Goal: Information Seeking & Learning: Learn about a topic

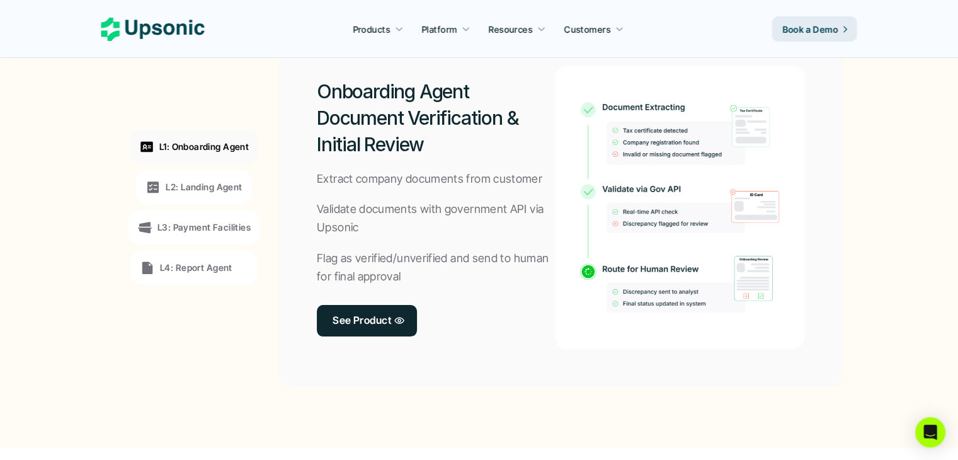
scroll to position [997, 0]
click at [228, 184] on p "L2: Landing Agent" at bounding box center [204, 186] width 76 height 13
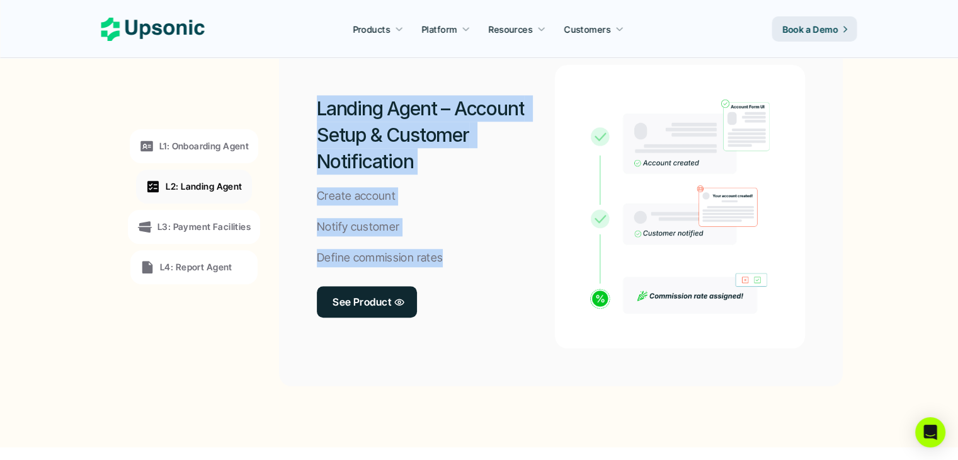
drag, startPoint x: 318, startPoint y: 104, endPoint x: 441, endPoint y: 251, distance: 191.9
click at [441, 251] on div "Landing Agent – Account Setup & Customer Notification Create account Notify cus…" at bounding box center [436, 207] width 238 height 284
copy div "Landing Agent – Account Setup & Customer Notification Create account Notify cus…"
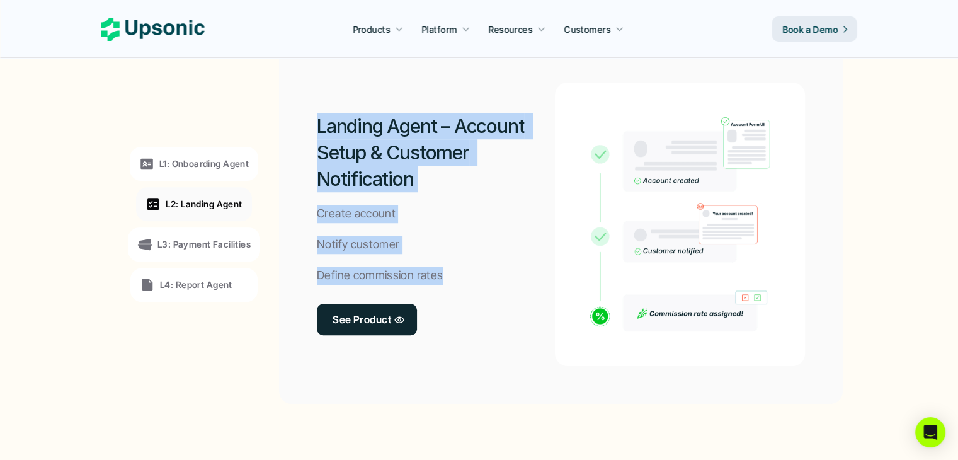
click at [524, 273] on div "Landing Agent – Account Setup & Customer Notification Create account Notify cus…" at bounding box center [436, 225] width 238 height 284
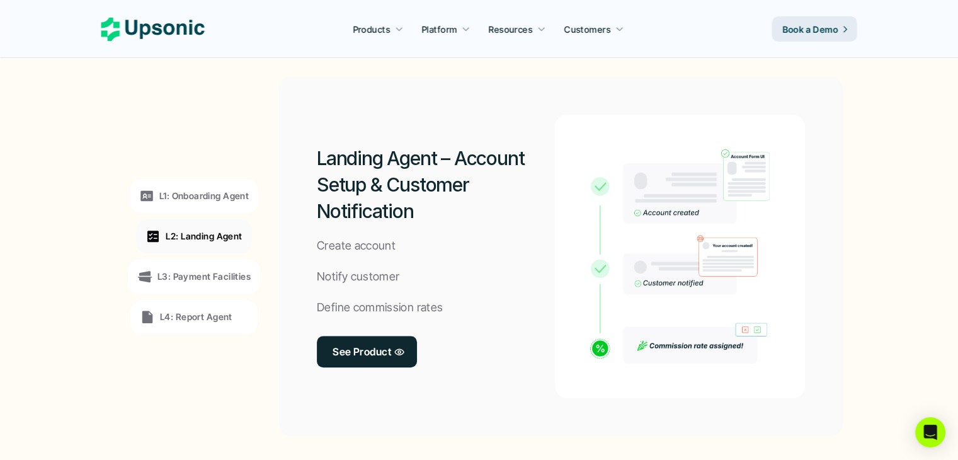
scroll to position [950, 0]
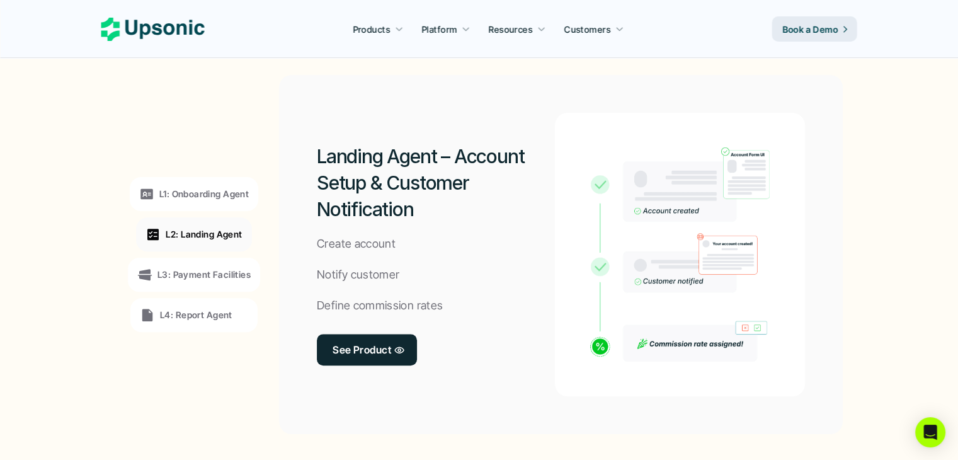
click at [204, 241] on div "L2: Landing Agent" at bounding box center [194, 234] width 96 height 15
click at [365, 348] on p "See Product" at bounding box center [362, 349] width 59 height 18
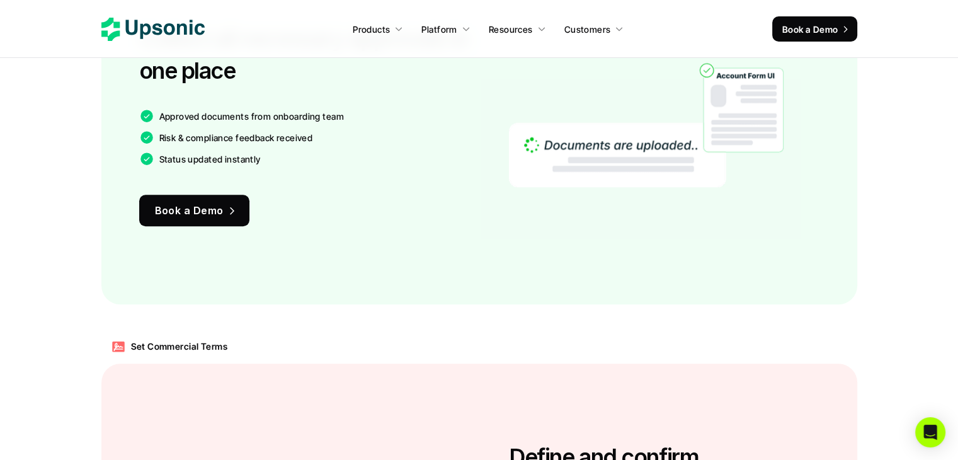
scroll to position [735, 0]
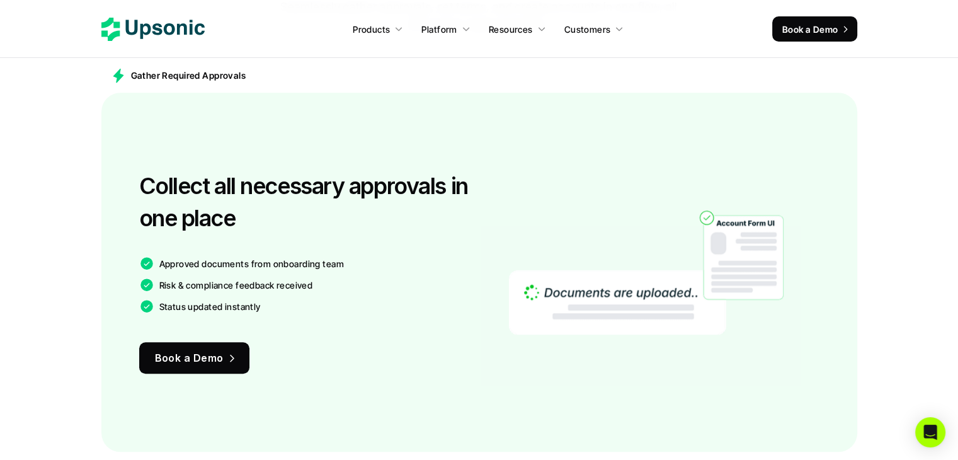
click at [164, 33] on icon at bounding box center [152, 29] width 103 height 23
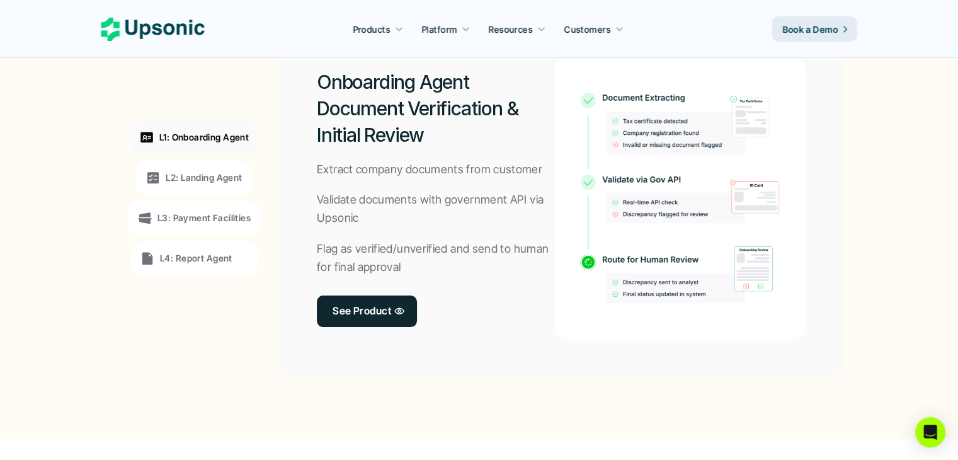
scroll to position [1002, 0]
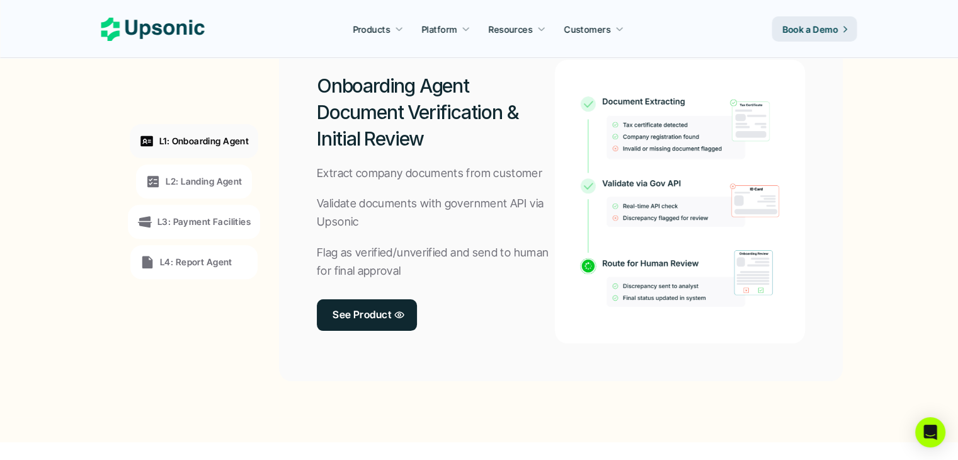
click at [187, 181] on p "L2: Landing Agent" at bounding box center [204, 181] width 76 height 13
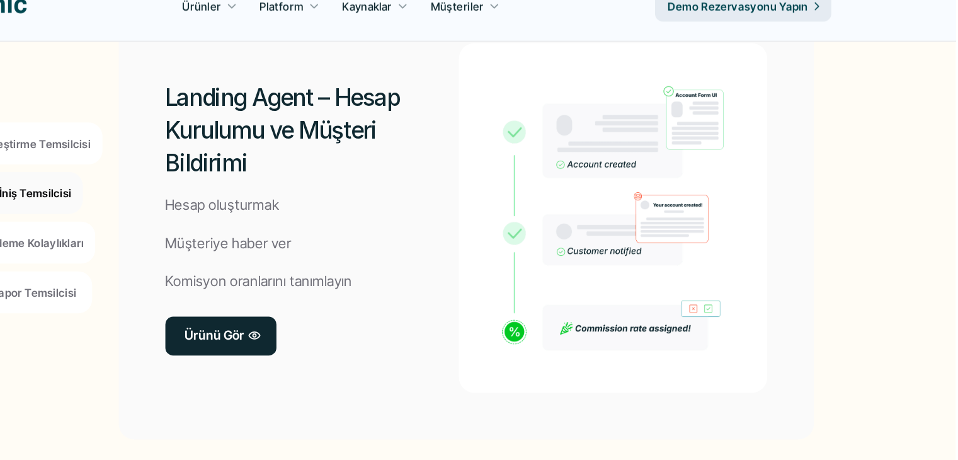
scroll to position [1020, 0]
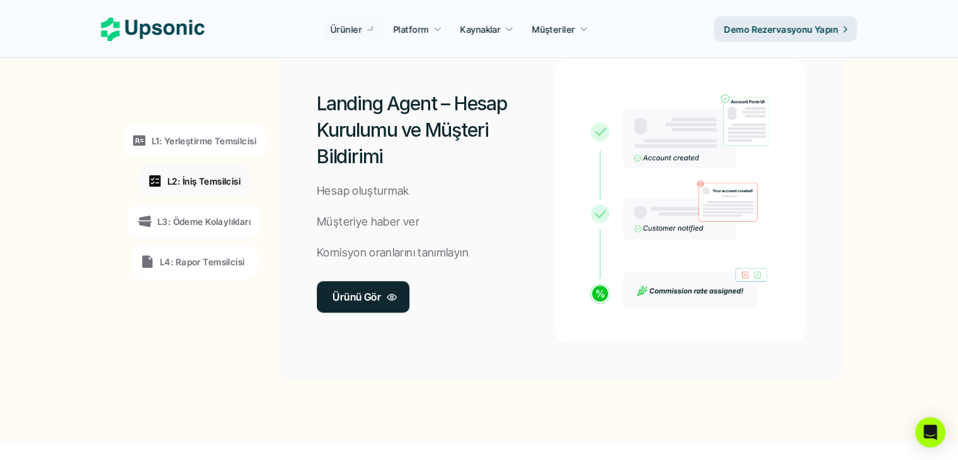
click at [383, 303] on link "Ürünü Gör" at bounding box center [363, 297] width 93 height 32
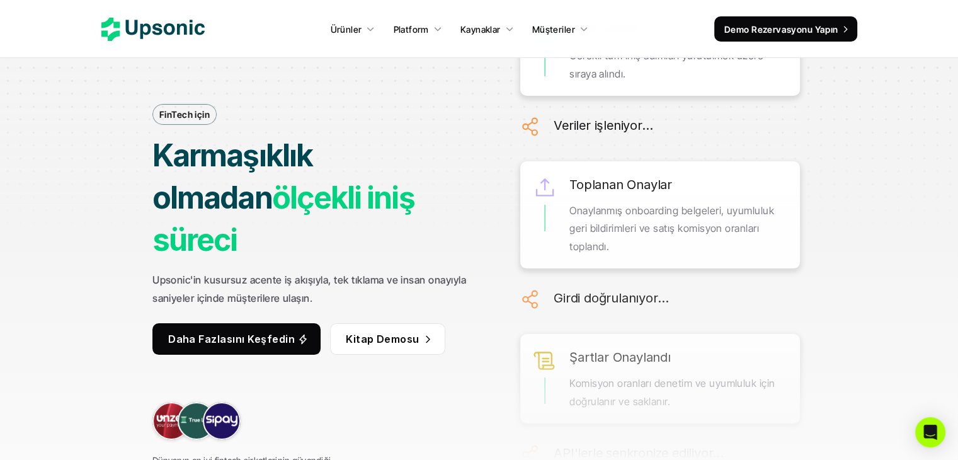
click at [144, 20] on icon at bounding box center [152, 29] width 103 height 23
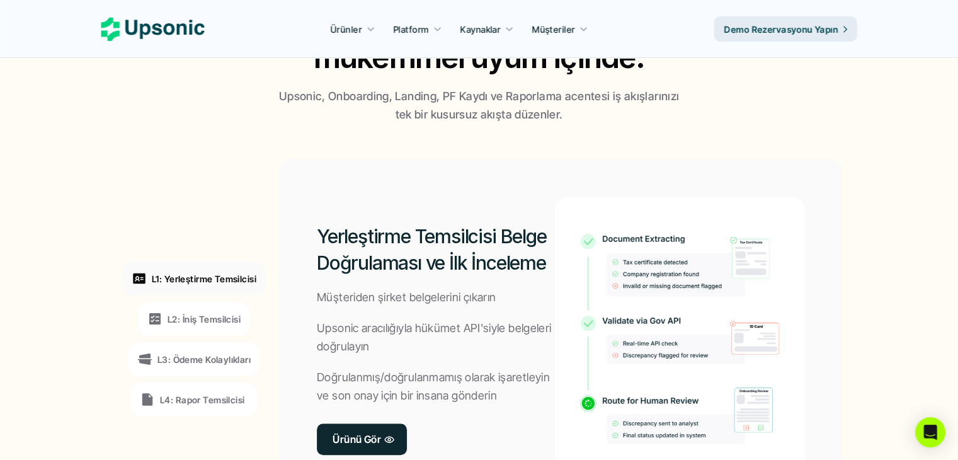
scroll to position [1029, 0]
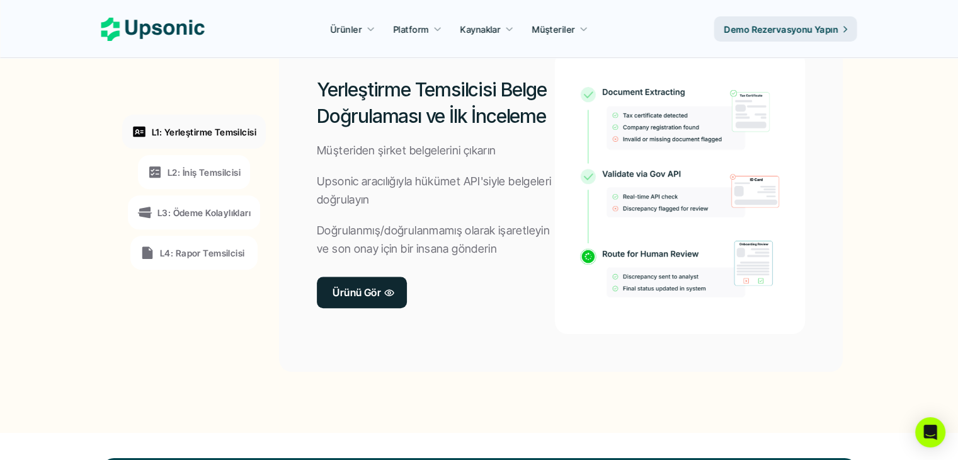
click at [215, 167] on font "L2: İniş Temsilcisi" at bounding box center [204, 172] width 73 height 11
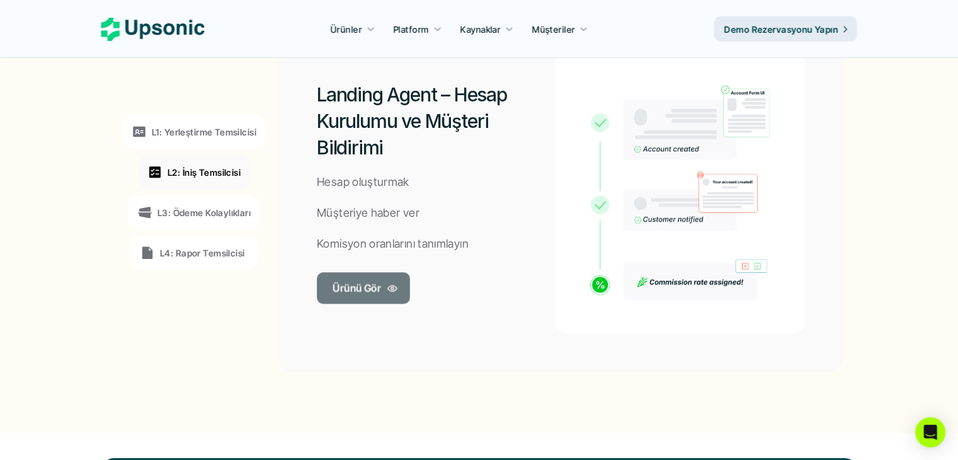
click at [362, 286] on font "Ürünü Gör" at bounding box center [357, 287] width 49 height 13
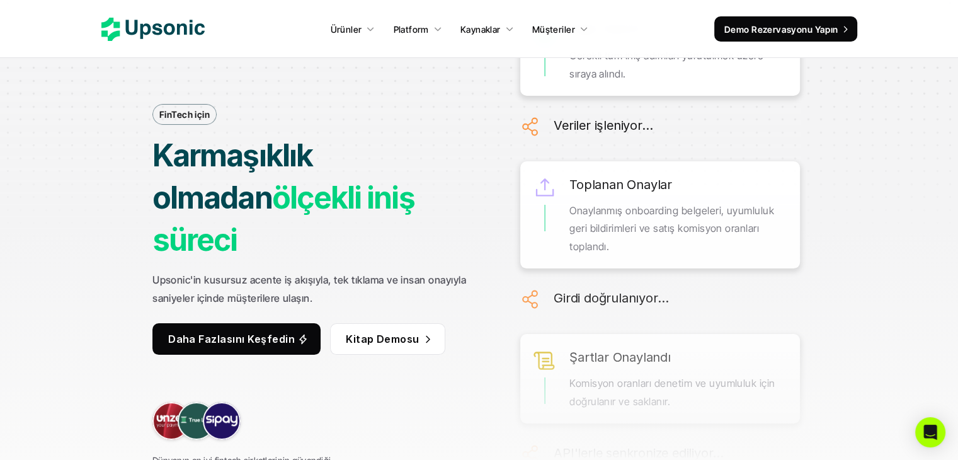
click at [195, 35] on icon at bounding box center [152, 29] width 103 height 23
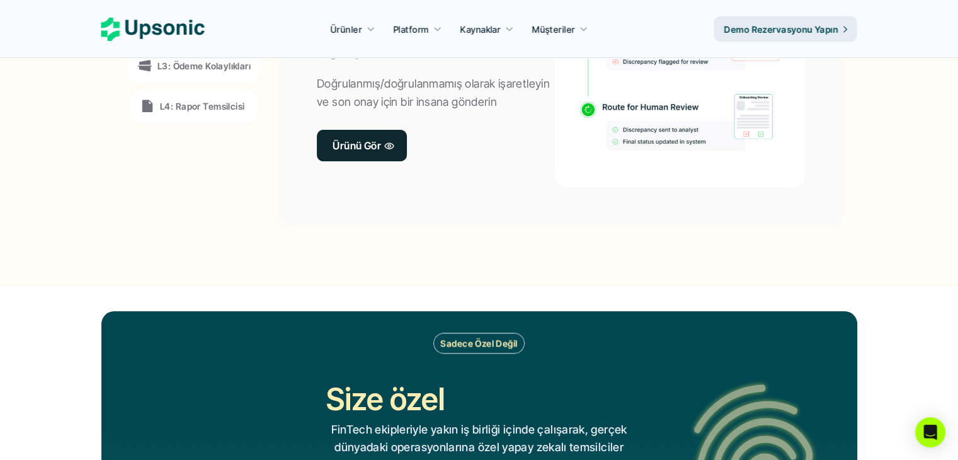
scroll to position [882, 0]
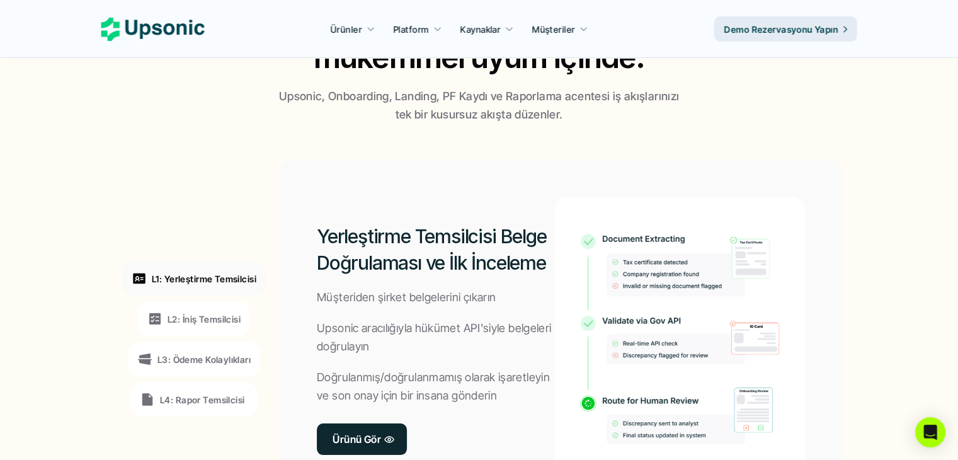
click at [611, 176] on div "Yerleştirme Temsilcisi Belge Doğrulaması ve İlk İnceleme Müşteriden şirket belg…" at bounding box center [561, 338] width 564 height 359
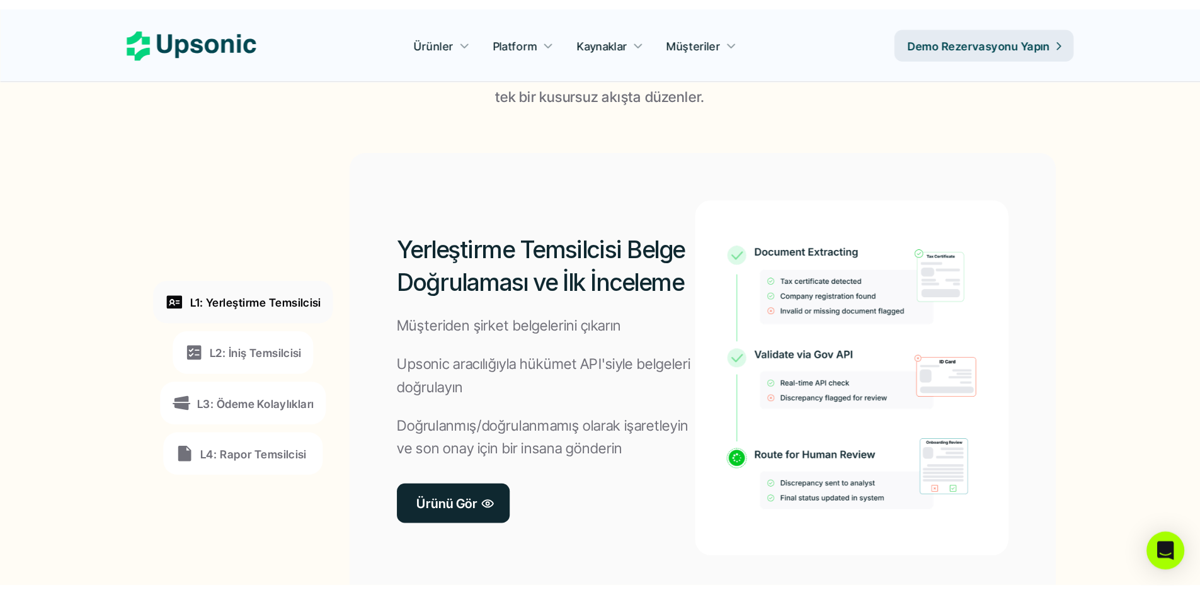
scroll to position [927, 0]
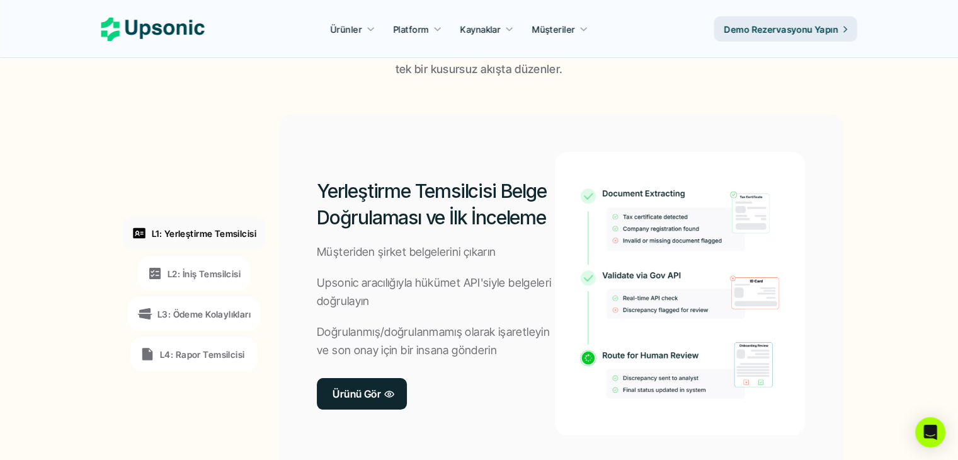
click at [210, 276] on font "L2: İniş Temsilcisi" at bounding box center [204, 273] width 73 height 11
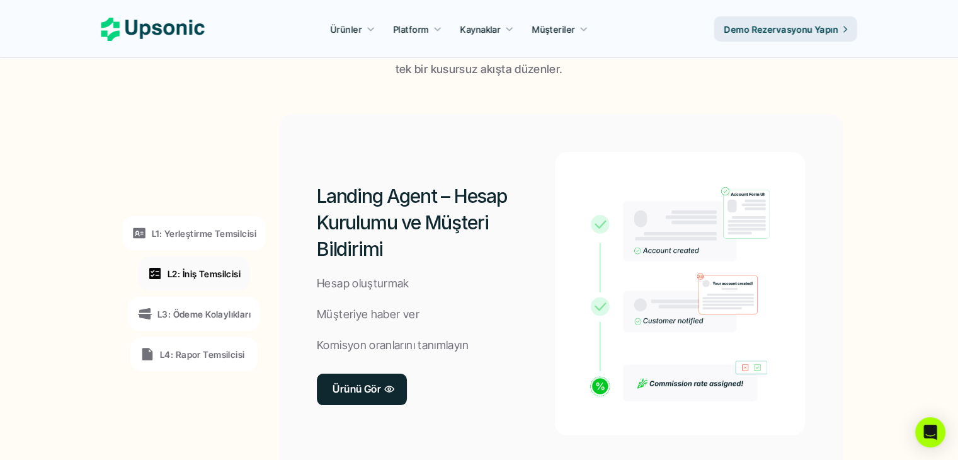
click at [190, 321] on div "L3: Ödeme Kolaylıkları" at bounding box center [193, 313] width 113 height 15
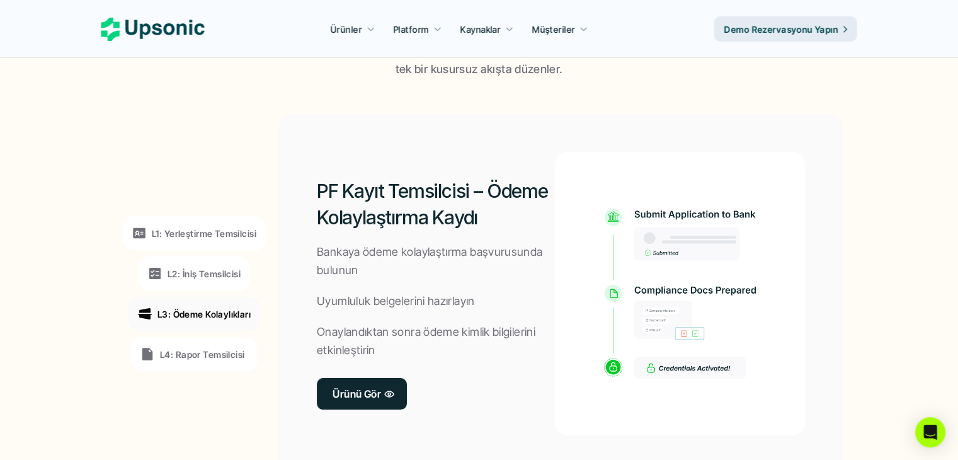
click at [843, 177] on section "L1: Yerleştirme Temsilcisi L2: İniş Temsilcisi L3: Ödeme Kolaylıkları L4: Rapor…" at bounding box center [479, 293] width 949 height 431
drag, startPoint x: 219, startPoint y: 355, endPoint x: 240, endPoint y: 363, distance: 22.3
click at [219, 355] on font "L4: Rapor Temsilcisi" at bounding box center [202, 354] width 84 height 11
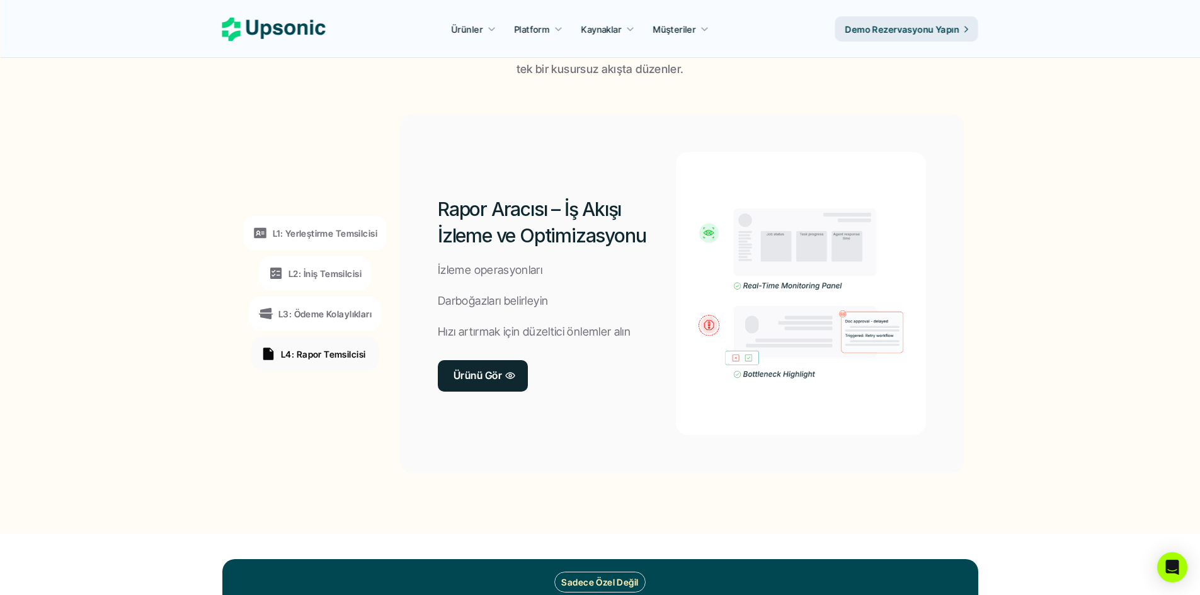
click at [331, 270] on font "L2: İniş Temsilcisi" at bounding box center [325, 273] width 73 height 11
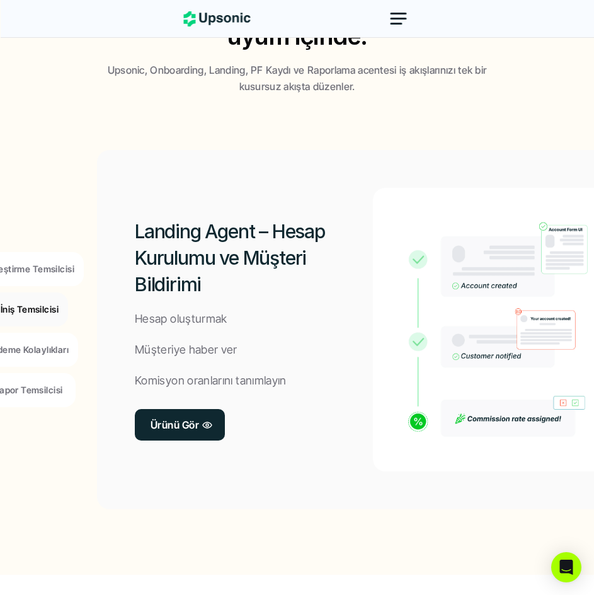
scroll to position [1012, 0]
click at [52, 343] on p "L3: Ödeme Kolaylıkları" at bounding box center [21, 348] width 93 height 13
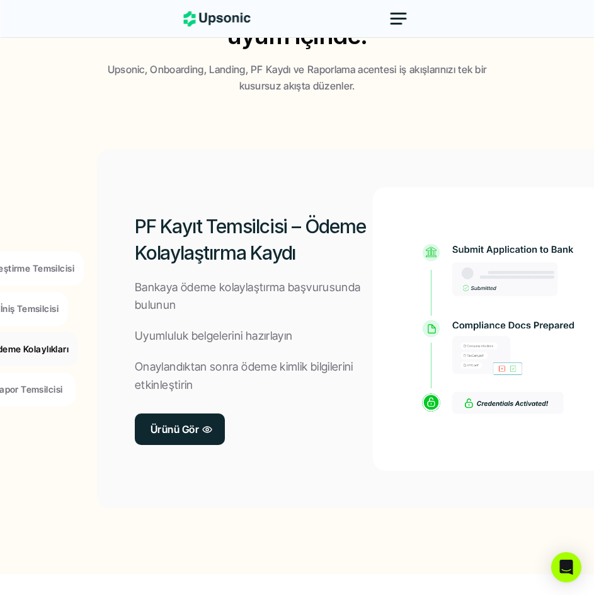
click at [25, 315] on p "L2: İniş Temsilcisi" at bounding box center [22, 308] width 73 height 13
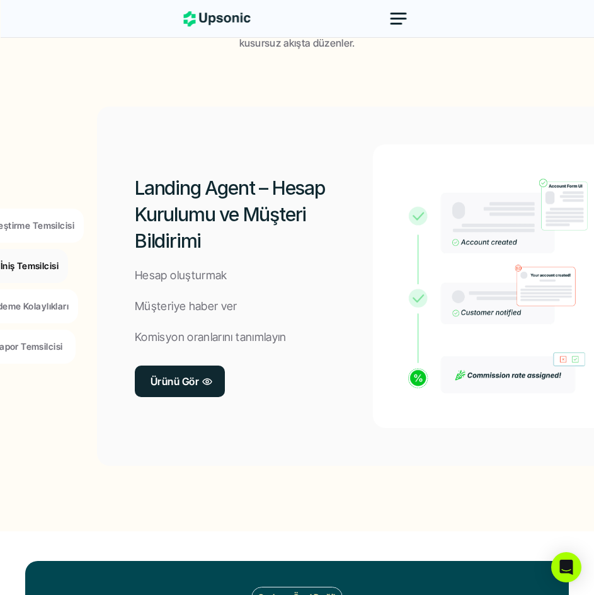
scroll to position [1055, 0]
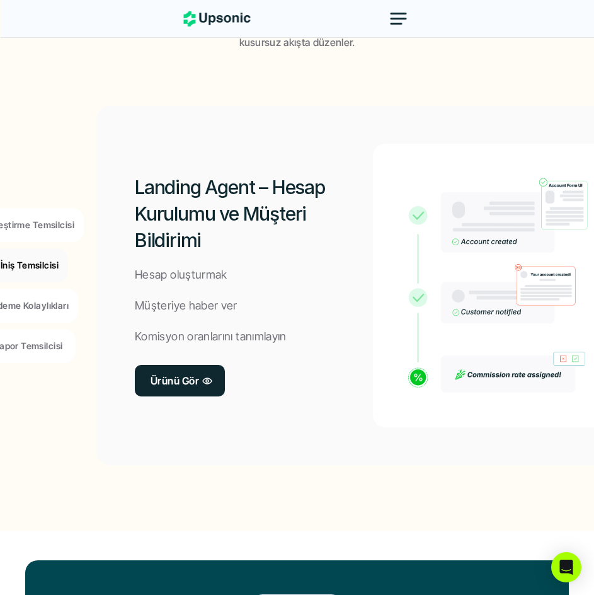
click at [32, 299] on p "L3: Ödeme Kolaylıkları" at bounding box center [21, 305] width 93 height 13
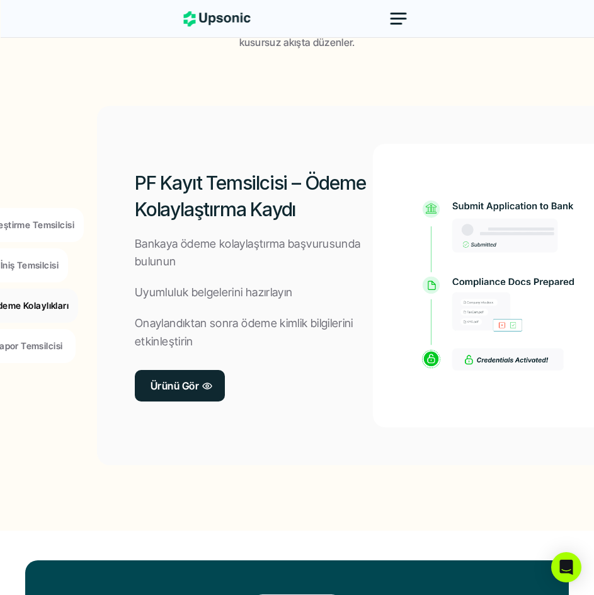
click at [46, 345] on font "L4: Rapor Temsilcisi" at bounding box center [20, 345] width 84 height 11
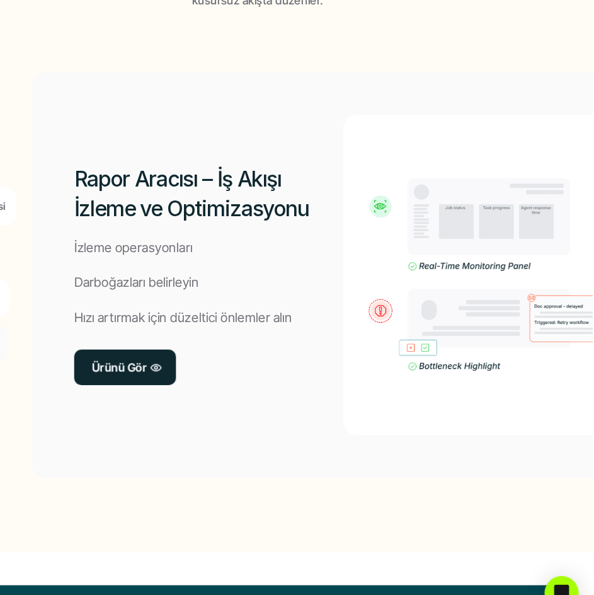
scroll to position [1055, 0]
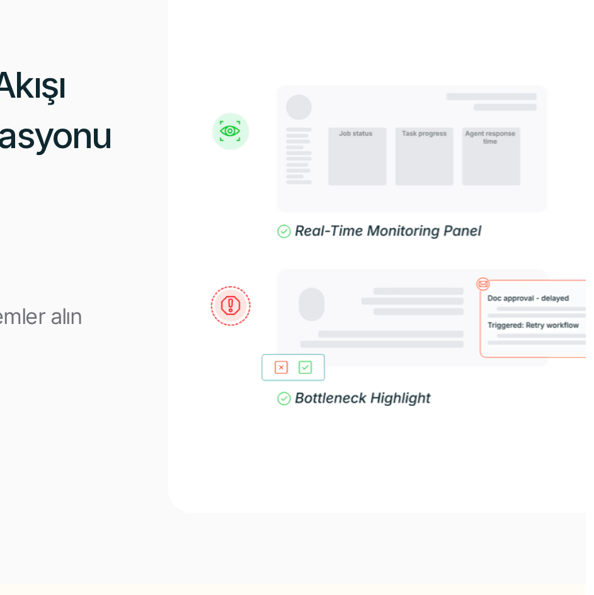
scroll to position [1055, 0]
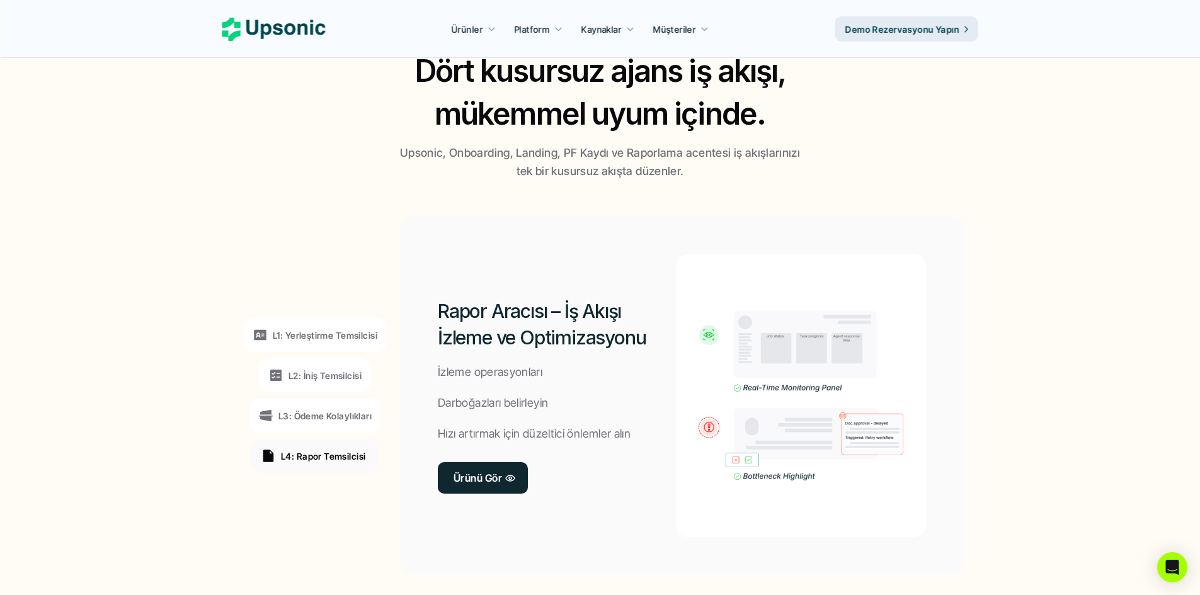
scroll to position [787, 0]
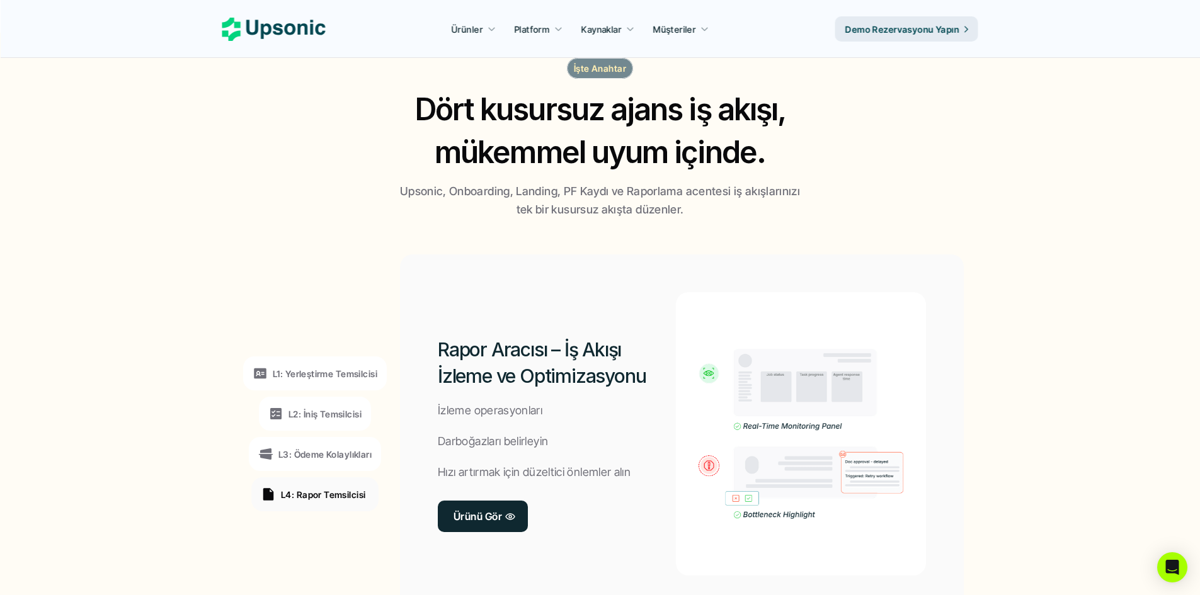
click at [352, 371] on font "L1: Yerleştirme Temsilcisi" at bounding box center [325, 374] width 105 height 11
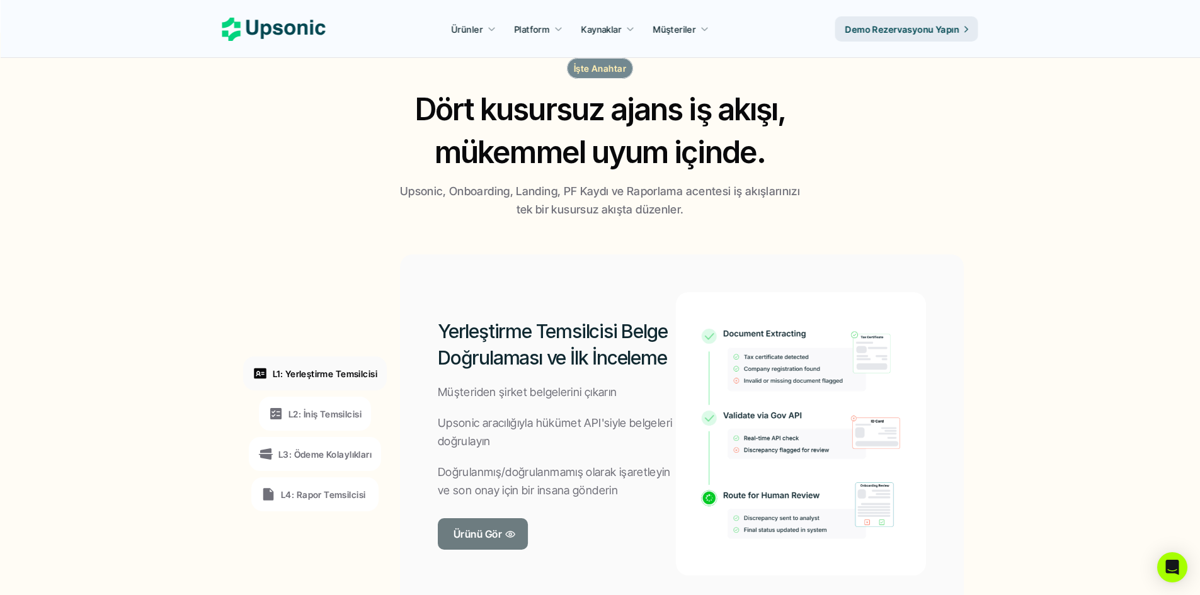
click at [350, 410] on font "L2: İniş Temsilcisi" at bounding box center [325, 414] width 73 height 11
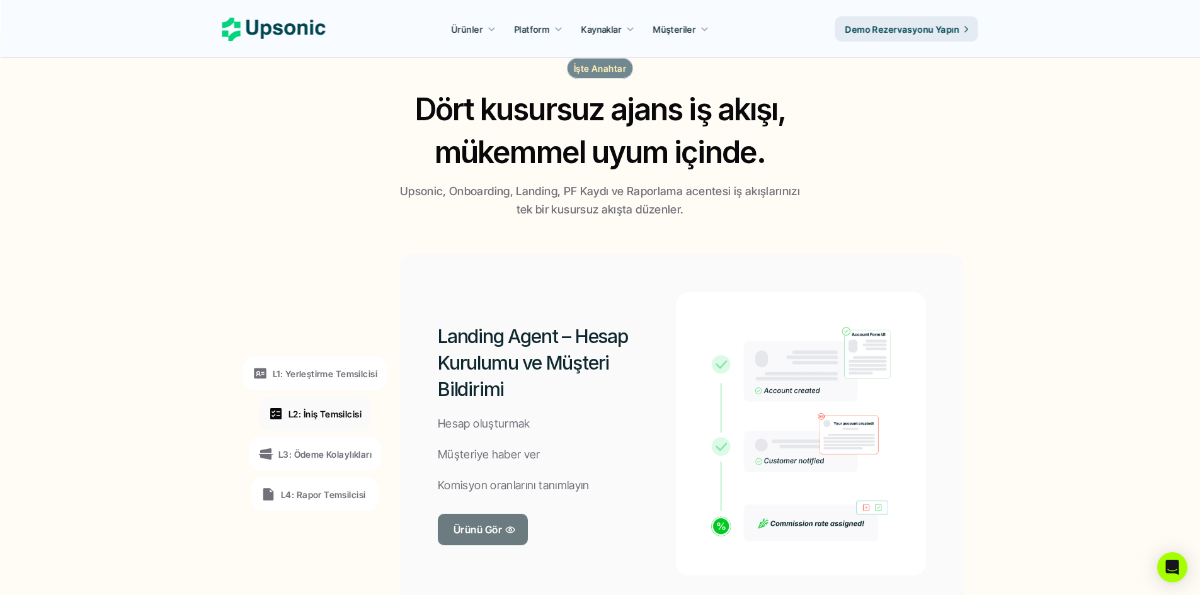
click at [340, 453] on font "L3: Ödeme Kolaylıkları" at bounding box center [324, 454] width 93 height 11
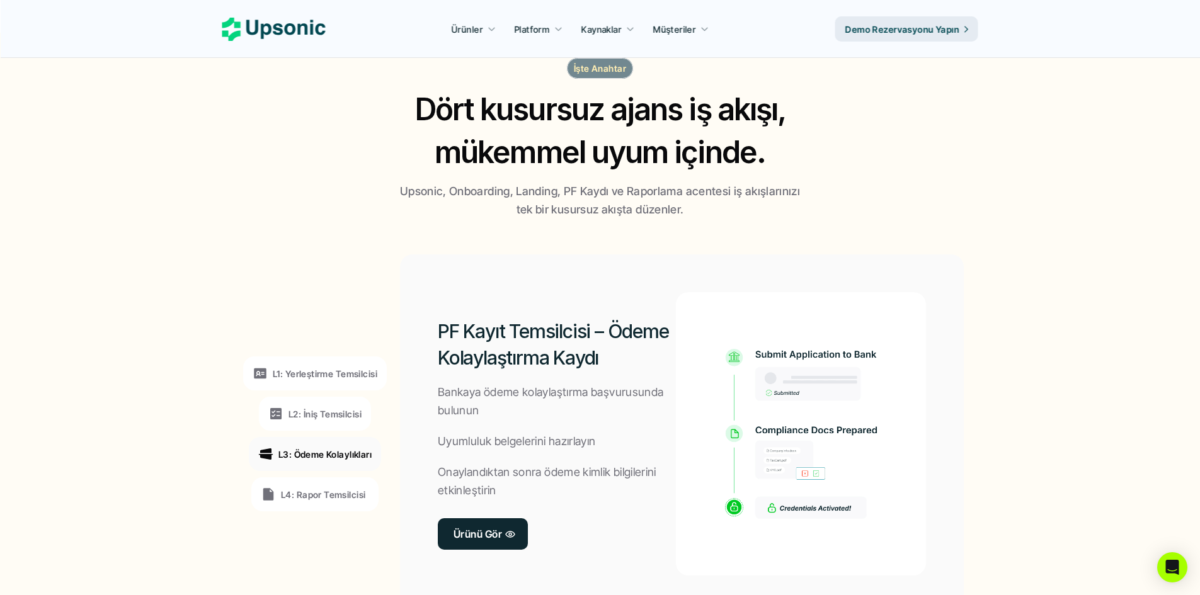
click at [348, 493] on font "L4: Rapor Temsilcisi" at bounding box center [323, 495] width 84 height 11
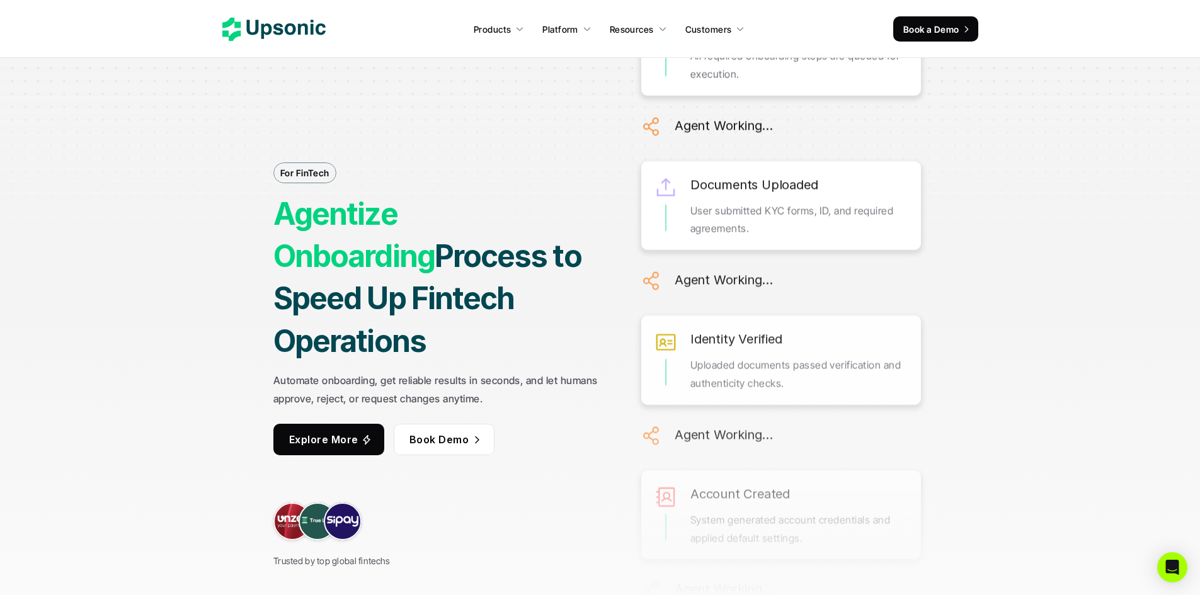
drag, startPoint x: 711, startPoint y: 233, endPoint x: 774, endPoint y: 161, distance: 95.1
drag, startPoint x: 774, startPoint y: 161, endPoint x: 740, endPoint y: 291, distance: 134.6
drag, startPoint x: 778, startPoint y: 289, endPoint x: 793, endPoint y: 200, distance: 90.1
click at [793, 200] on div "Onboarding Prepared All required onboarding steps are queued for execution. Age…" at bounding box center [781, 478] width 280 height 951
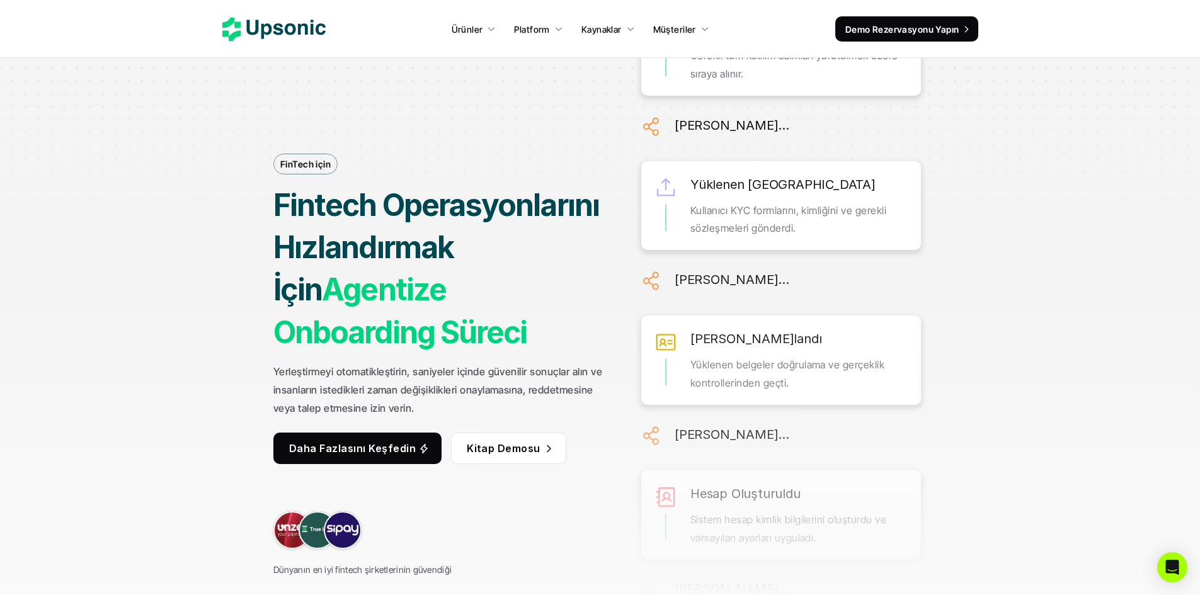
drag, startPoint x: 750, startPoint y: 304, endPoint x: 750, endPoint y: 347, distance: 42.8
click at [926, 347] on section "Yerleştirme Hazırlığı Gerekli tüm katılım adımları yürütülmek üzere sıraya alın…" at bounding box center [781, 297] width 292 height 595
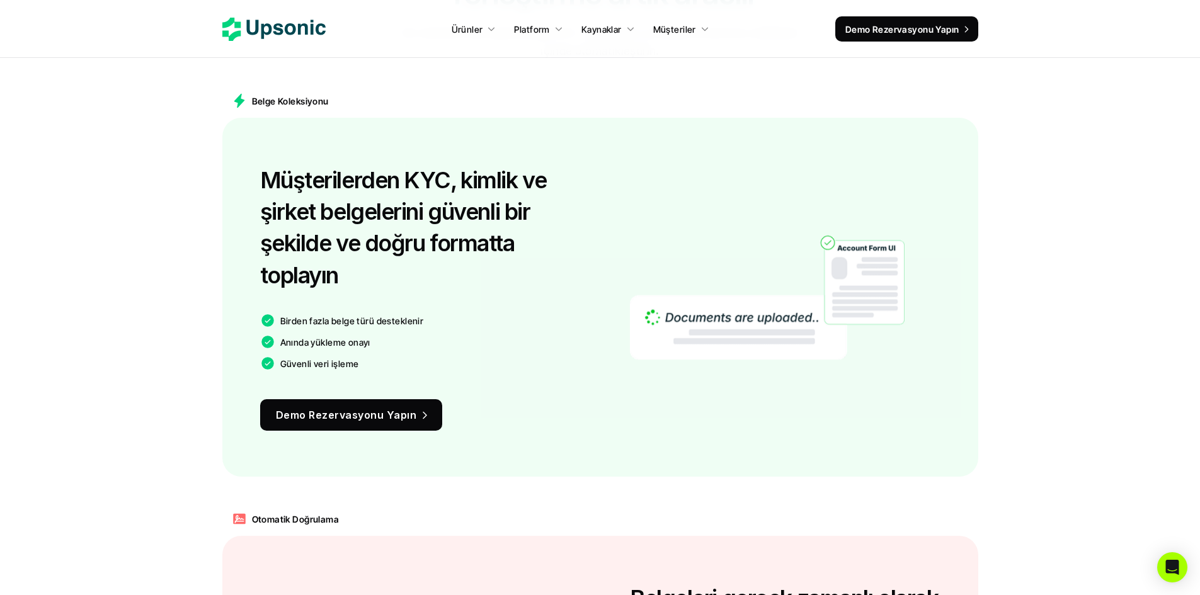
scroll to position [844, 0]
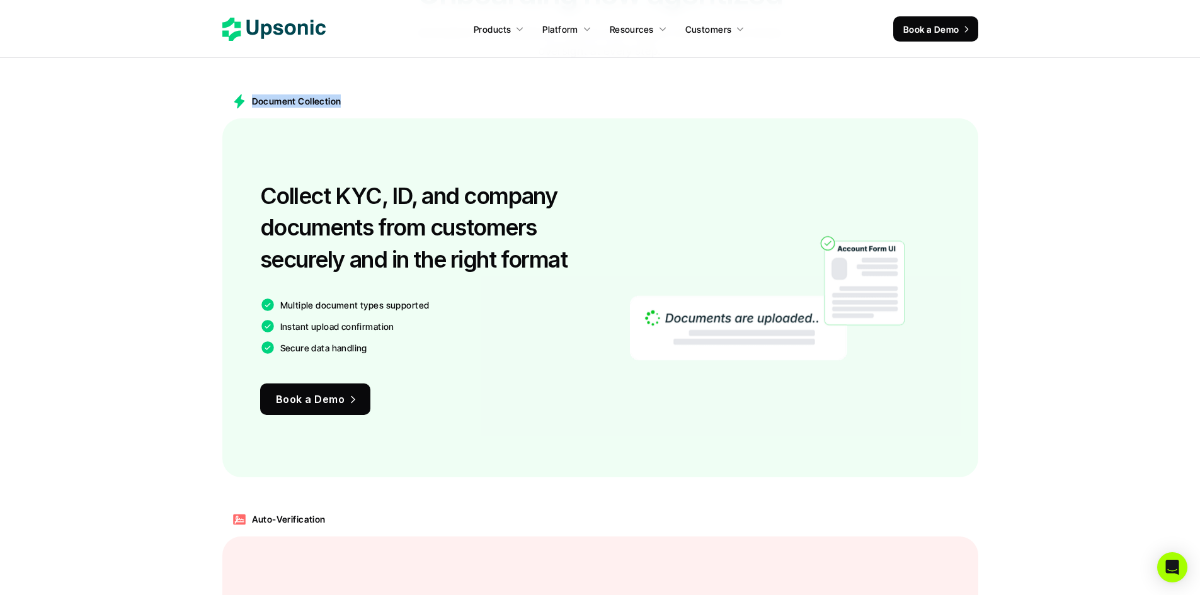
drag, startPoint x: 253, startPoint y: 100, endPoint x: 356, endPoint y: 106, distance: 103.6
click at [356, 106] on div "Document Collection" at bounding box center [600, 101] width 756 height 34
copy p "Document Collection"
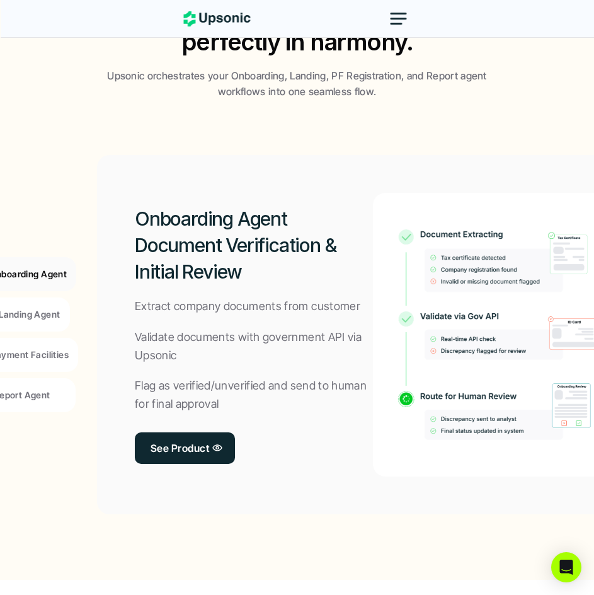
scroll to position [981, 0]
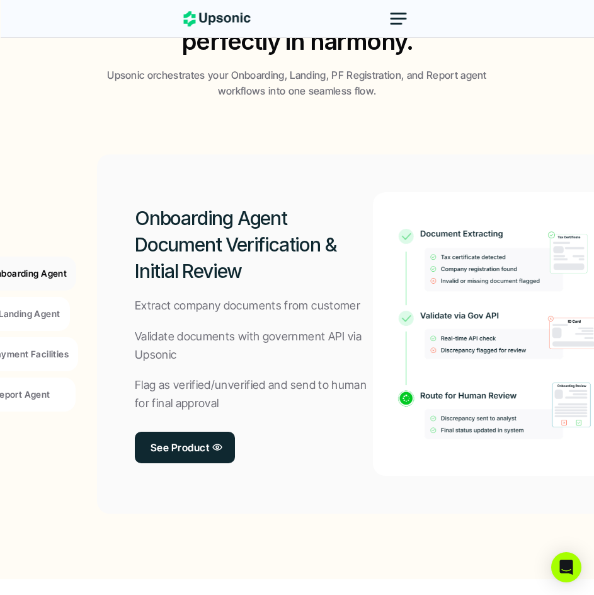
click at [57, 316] on p "L2: Landing Agent" at bounding box center [22, 313] width 76 height 13
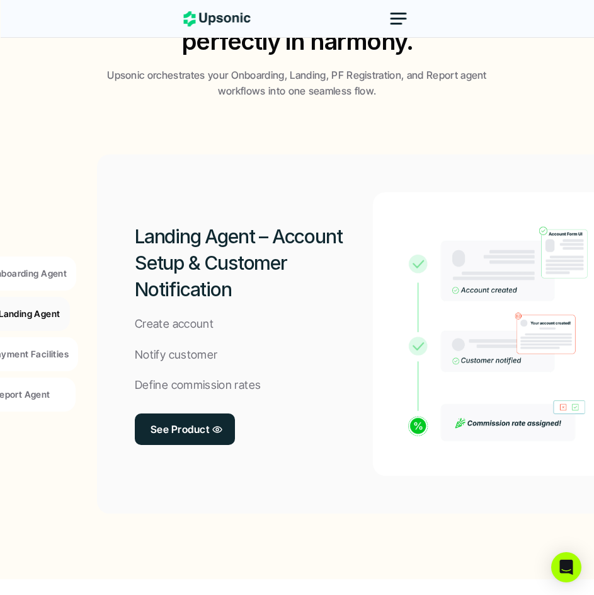
click at [49, 355] on p "L3: Payment Facilities" at bounding box center [21, 353] width 93 height 13
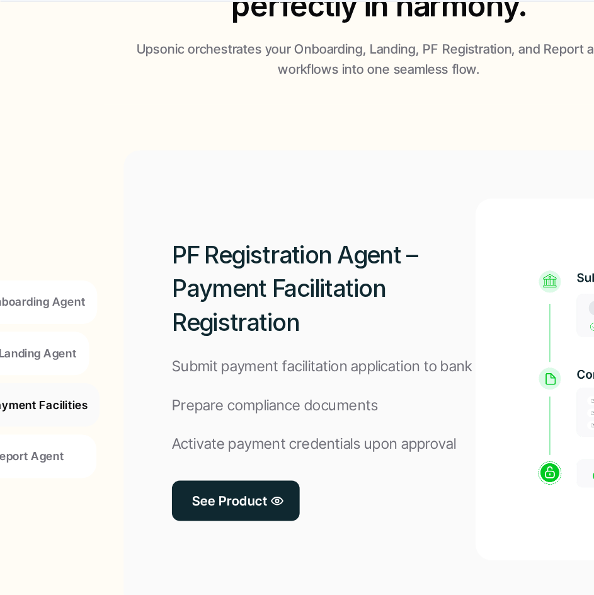
click at [33, 391] on p "L4: Report Agent" at bounding box center [14, 394] width 72 height 13
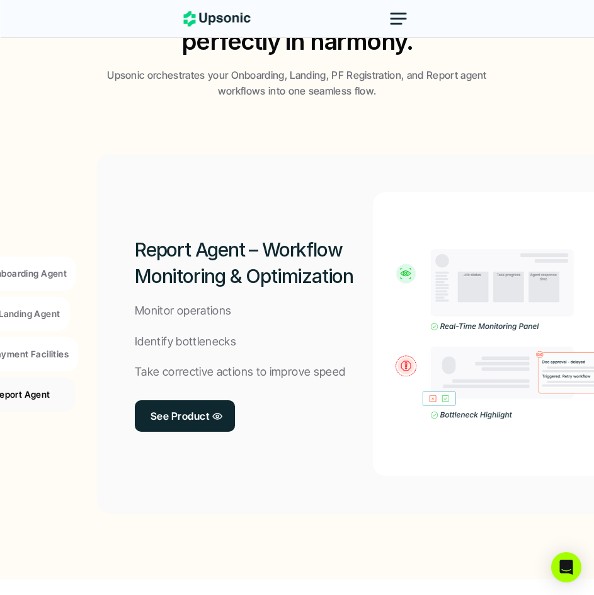
click at [53, 272] on p "L1: Onboarding Agent" at bounding box center [21, 273] width 89 height 13
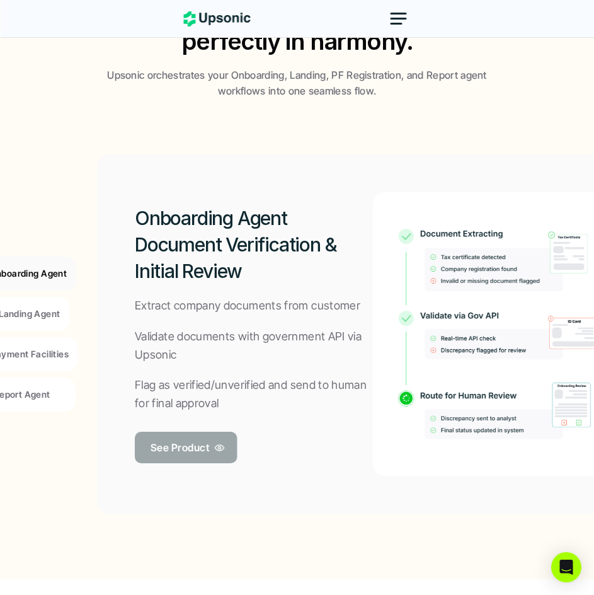
click at [215, 442] on icon at bounding box center [220, 447] width 10 height 12
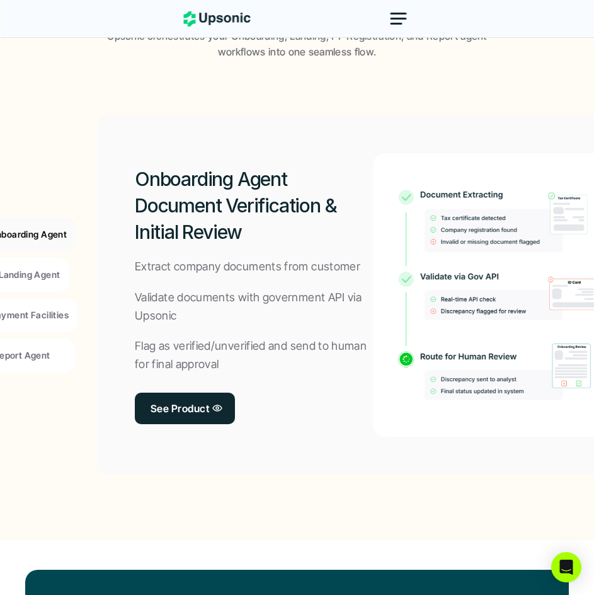
scroll to position [1021, 0]
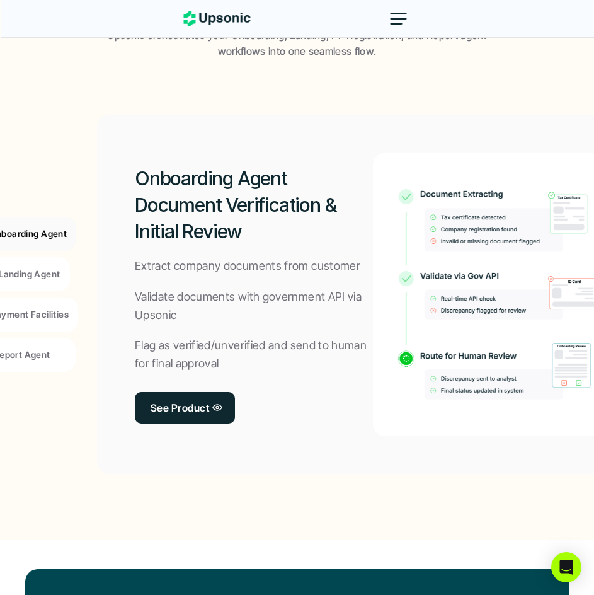
click at [47, 271] on p "L2: Landing Agent" at bounding box center [22, 273] width 76 height 13
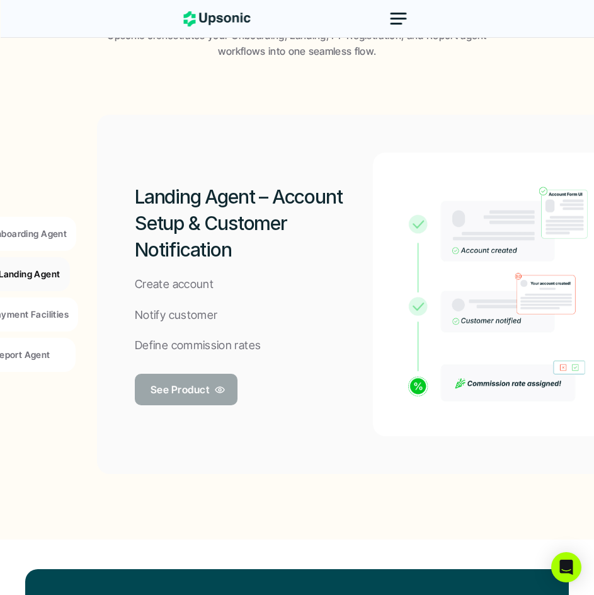
click at [163, 394] on p "See Product" at bounding box center [180, 390] width 59 height 18
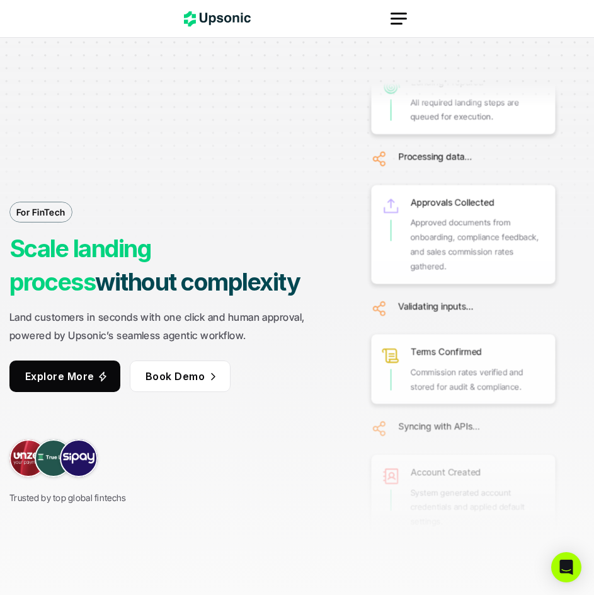
click at [208, 21] on icon at bounding box center [217, 18] width 67 height 15
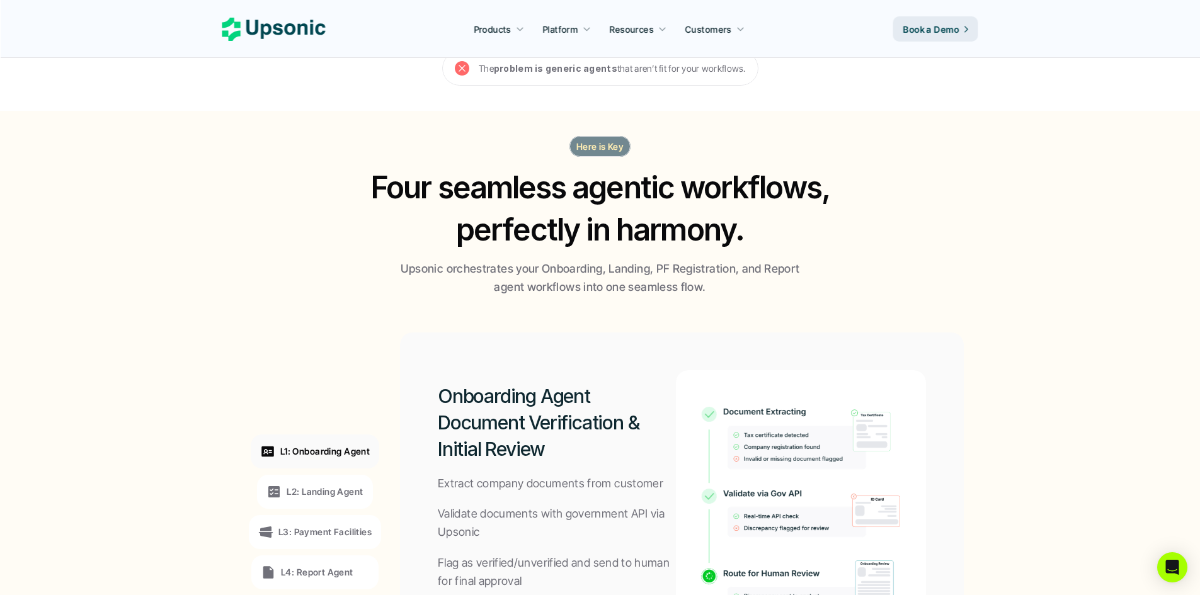
scroll to position [608, 0]
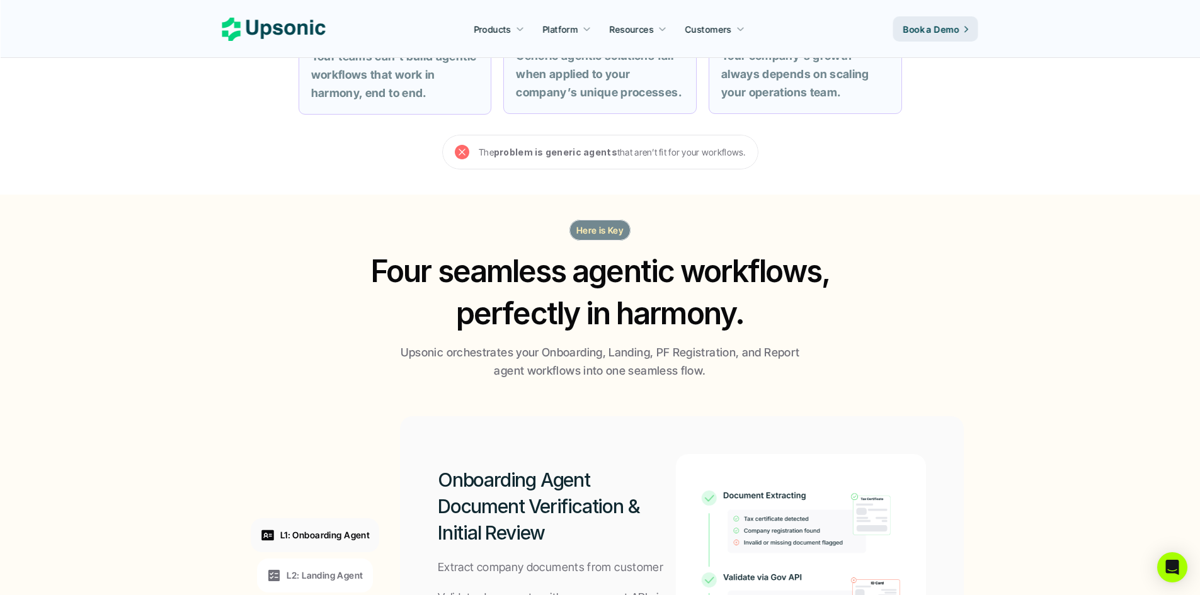
click at [258, 30] on icon at bounding box center [273, 29] width 103 height 23
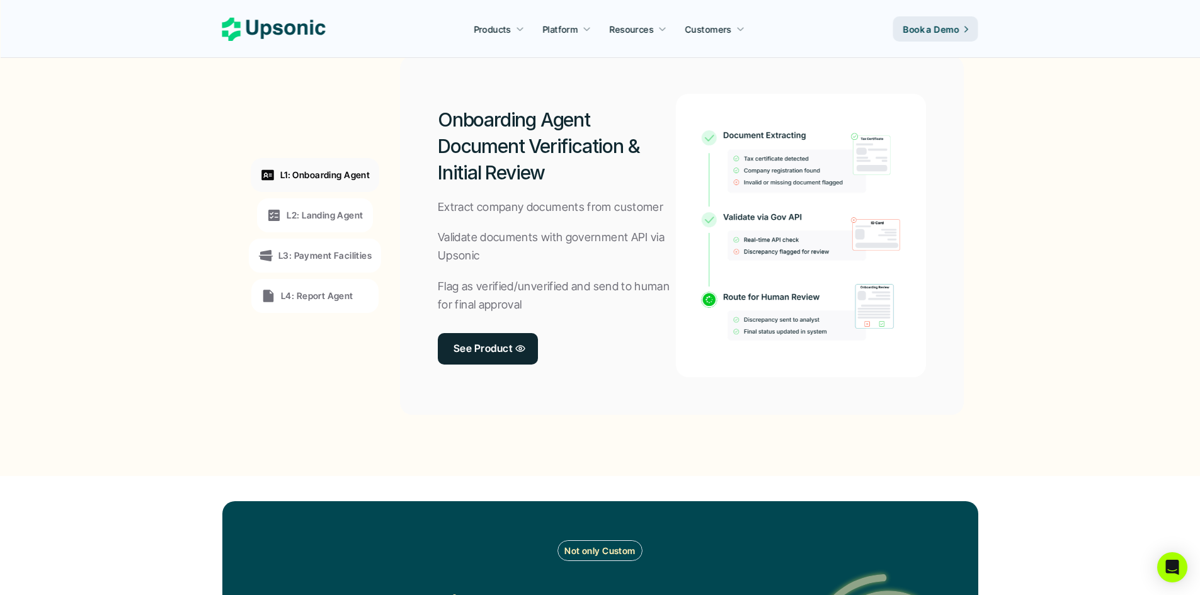
scroll to position [1029, 0]
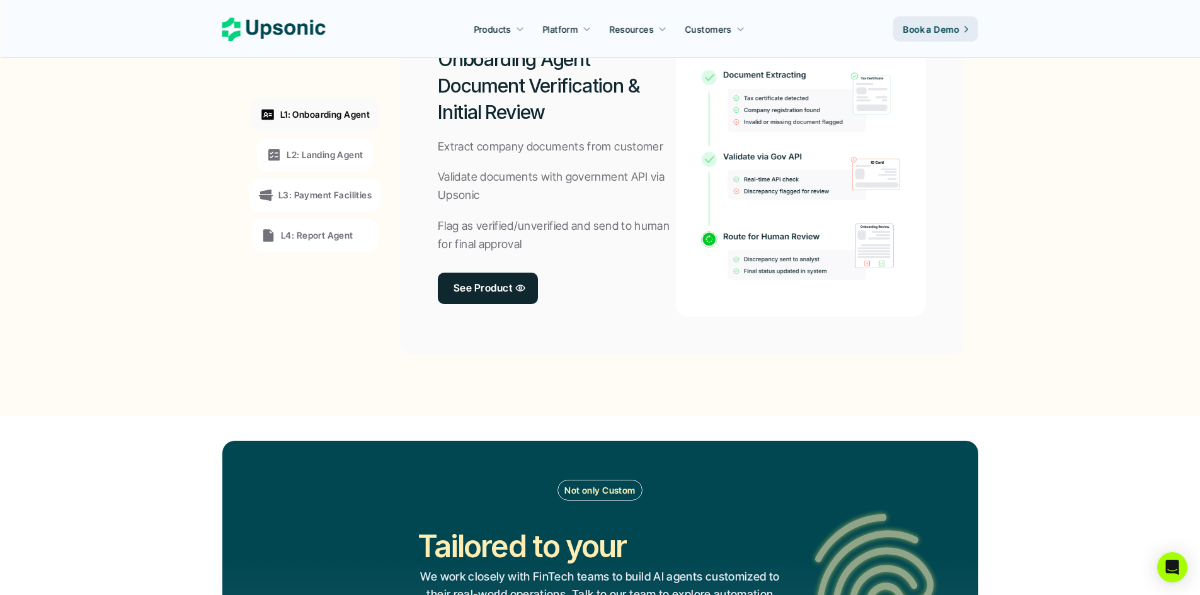
click at [364, 193] on p "L3: Payment Facilities" at bounding box center [324, 194] width 93 height 13
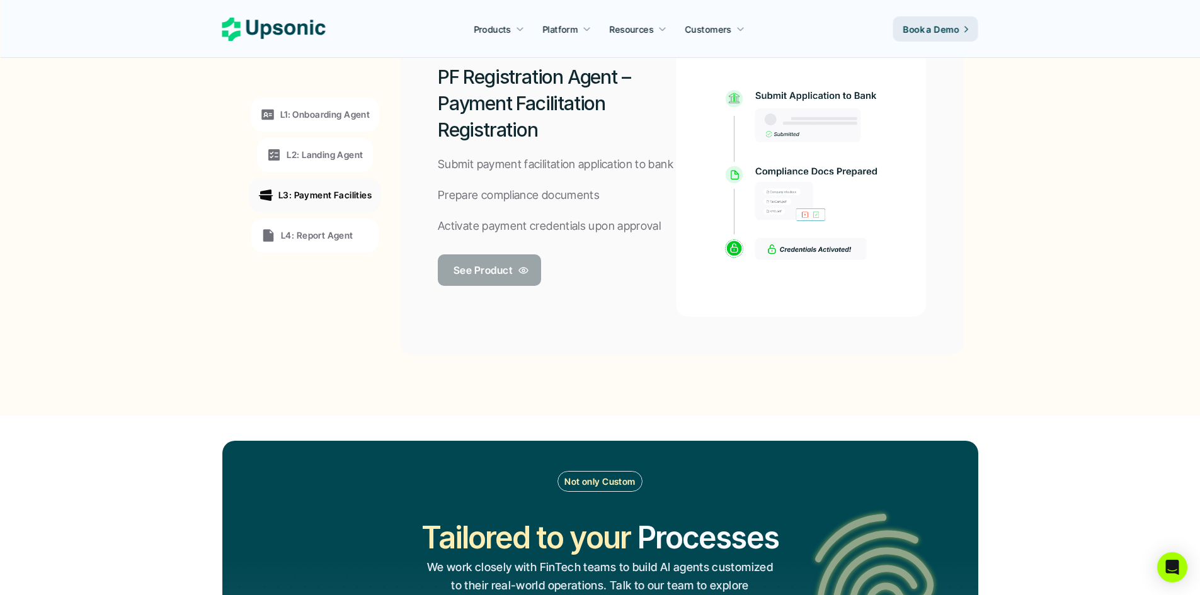
click at [505, 271] on p "See Product" at bounding box center [483, 270] width 59 height 18
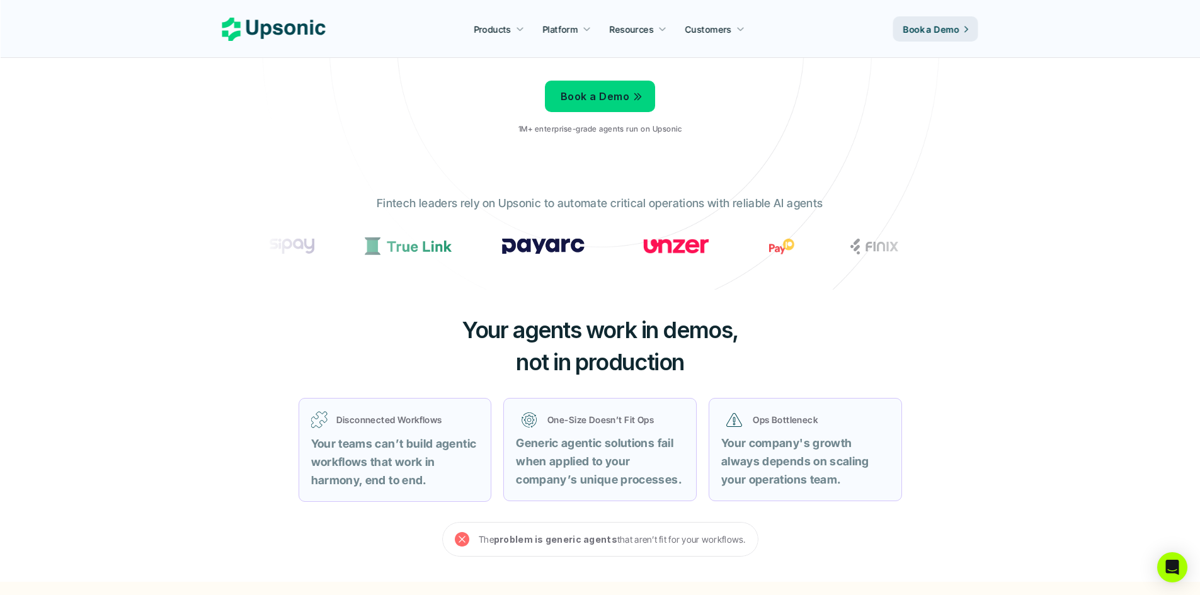
scroll to position [147, 0]
